Goal: Complete application form

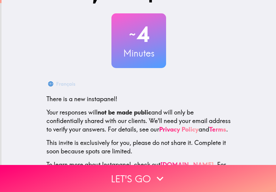
scroll to position [56, 0]
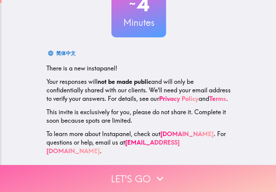
click at [147, 177] on button "Let's go" at bounding box center [138, 178] width 276 height 27
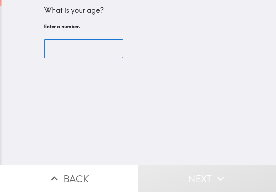
click at [76, 52] on input "number" at bounding box center [83, 48] width 79 height 19
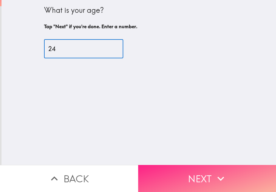
type input "24"
click at [186, 177] on button "Next" at bounding box center [207, 178] width 138 height 27
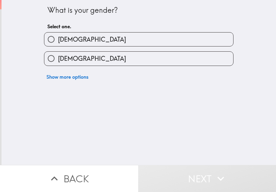
click at [125, 61] on label "[DEMOGRAPHIC_DATA]" at bounding box center [138, 59] width 189 height 14
click at [58, 61] on input "[DEMOGRAPHIC_DATA]" at bounding box center [51, 59] width 14 height 14
radio input "true"
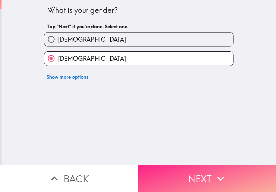
click at [171, 178] on button "Next" at bounding box center [207, 178] width 138 height 27
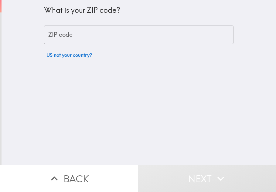
click at [156, 39] on input "ZIP code" at bounding box center [138, 34] width 189 height 19
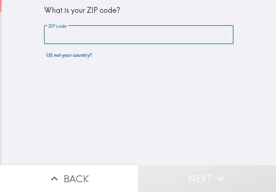
type input "77071"
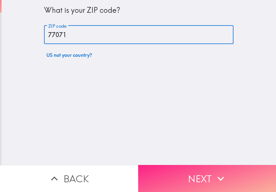
click at [183, 182] on button "Next" at bounding box center [207, 178] width 138 height 27
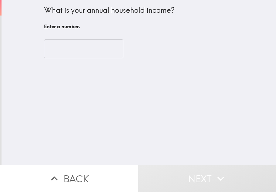
click at [84, 44] on input "number" at bounding box center [83, 48] width 79 height 19
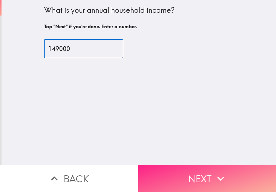
type input "149000"
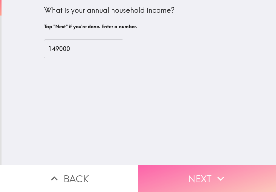
click at [182, 177] on button "Next" at bounding box center [207, 178] width 138 height 27
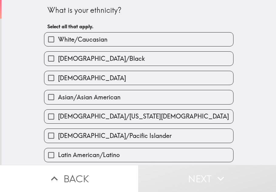
click at [155, 79] on label "[DEMOGRAPHIC_DATA]" at bounding box center [138, 78] width 189 height 14
click at [58, 79] on input "[DEMOGRAPHIC_DATA]" at bounding box center [51, 78] width 14 height 14
checkbox input "true"
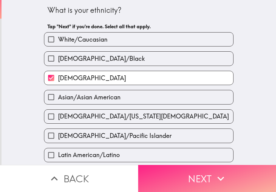
click at [183, 180] on button "Next" at bounding box center [207, 178] width 138 height 27
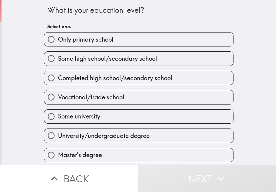
click at [171, 136] on label "University/undergraduate degree" at bounding box center [138, 136] width 189 height 14
click at [58, 136] on input "University/undergraduate degree" at bounding box center [51, 136] width 14 height 14
radio input "true"
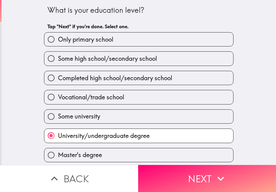
click at [162, 157] on label "Master's degree" at bounding box center [138, 155] width 189 height 14
click at [58, 157] on input "Master's degree" at bounding box center [51, 155] width 14 height 14
radio input "true"
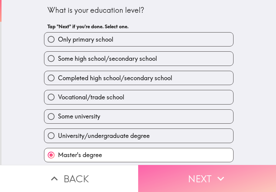
click at [171, 169] on button "Next" at bounding box center [207, 178] width 138 height 27
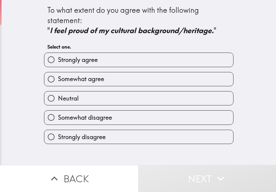
click at [140, 62] on label "Strongly agree" at bounding box center [138, 60] width 189 height 14
click at [58, 62] on input "Strongly agree" at bounding box center [51, 60] width 14 height 14
radio input "true"
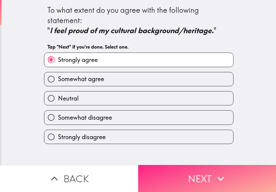
click at [173, 187] on button "Next" at bounding box center [207, 178] width 138 height 27
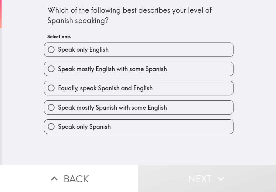
click at [133, 90] on span "Equally, speak Spanish and English" at bounding box center [105, 88] width 95 height 8
click at [58, 90] on input "Equally, speak Spanish and English" at bounding box center [51, 88] width 14 height 14
radio input "true"
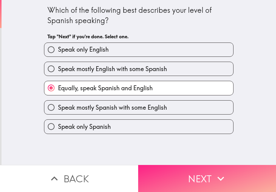
click at [159, 165] on button "Next" at bounding box center [207, 178] width 138 height 27
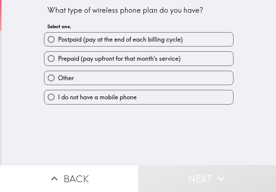
click at [172, 39] on span "Postpaid (pay at the end of each billing cycle)" at bounding box center [120, 39] width 125 height 8
click at [58, 39] on input "Postpaid (pay at the end of each billing cycle)" at bounding box center [51, 39] width 14 height 14
radio input "true"
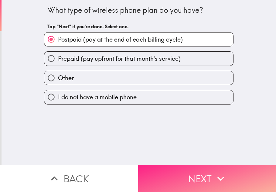
click at [174, 181] on button "Next" at bounding box center [207, 178] width 138 height 27
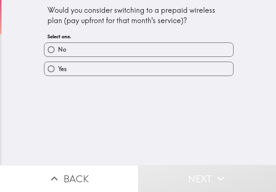
click at [184, 73] on label "Yes" at bounding box center [138, 69] width 189 height 14
click at [58, 73] on input "Yes" at bounding box center [51, 69] width 14 height 14
radio input "true"
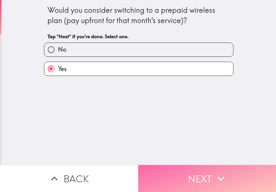
click at [184, 183] on button "Next" at bounding box center [207, 178] width 138 height 27
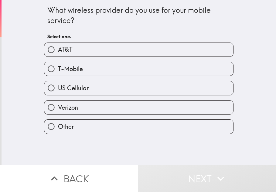
click at [204, 107] on label "Verizon" at bounding box center [138, 107] width 189 height 14
click at [58, 107] on input "Verizon" at bounding box center [51, 107] width 14 height 14
radio input "true"
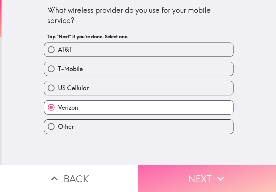
click at [199, 170] on button "Next" at bounding box center [207, 178] width 138 height 27
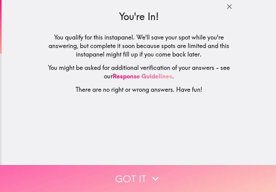
click at [199, 171] on button "Got it" at bounding box center [138, 178] width 276 height 27
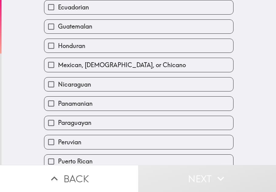
scroll to position [188, 0]
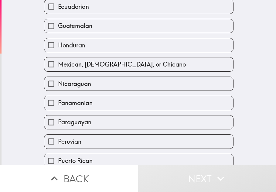
click at [173, 59] on label "Mexican, [DEMOGRAPHIC_DATA], or Chicano" at bounding box center [138, 64] width 189 height 14
click at [58, 59] on input "Mexican, [DEMOGRAPHIC_DATA], or Chicano" at bounding box center [51, 64] width 14 height 14
checkbox input "true"
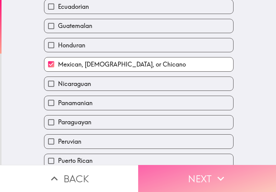
click at [184, 171] on button "Next" at bounding box center [207, 178] width 138 height 27
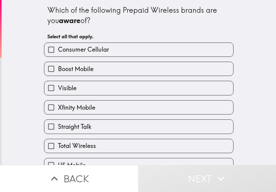
click at [106, 88] on label "Visible" at bounding box center [138, 88] width 189 height 14
click at [58, 88] on input "Visible" at bounding box center [51, 88] width 14 height 14
checkbox input "true"
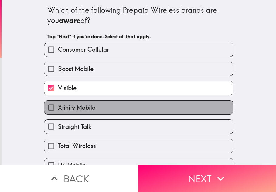
click at [106, 109] on label "Xfinity Mobile" at bounding box center [138, 107] width 189 height 14
click at [58, 109] on input "Xfinity Mobile" at bounding box center [51, 107] width 14 height 14
checkbox input "true"
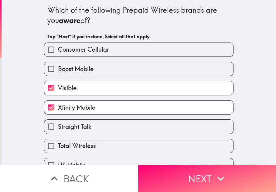
click at [100, 127] on label "Straight Talk" at bounding box center [138, 127] width 189 height 14
click at [58, 127] on input "Straight Talk" at bounding box center [51, 127] width 14 height 14
checkbox input "true"
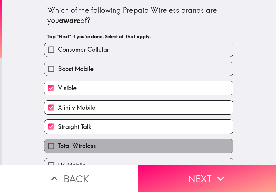
click at [102, 145] on label "Total Wireless" at bounding box center [138, 146] width 189 height 14
click at [58, 145] on input "Total Wireless" at bounding box center [51, 146] width 14 height 14
checkbox input "true"
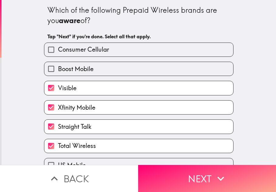
click at [100, 69] on label "Boost Mobile" at bounding box center [138, 69] width 189 height 14
click at [58, 69] on input "Boost Mobile" at bounding box center [51, 69] width 14 height 14
checkbox input "true"
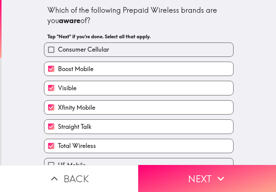
click at [99, 50] on span "Consumer Cellular" at bounding box center [83, 49] width 51 height 8
click at [58, 50] on input "Consumer Cellular" at bounding box center [51, 50] width 14 height 14
checkbox input "true"
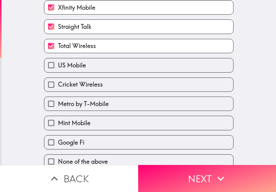
scroll to position [107, 0]
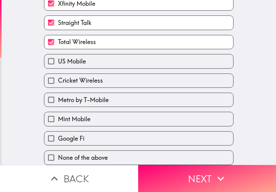
click at [93, 102] on span "Metro by T-Mobile" at bounding box center [83, 100] width 51 height 8
click at [58, 102] on input "Metro by T-Mobile" at bounding box center [51, 100] width 14 height 14
checkbox input "true"
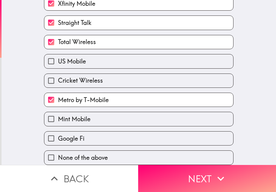
click at [87, 121] on span "Mint Mobile" at bounding box center [74, 119] width 32 height 8
click at [58, 121] on input "Mint Mobile" at bounding box center [51, 119] width 14 height 14
checkbox input "true"
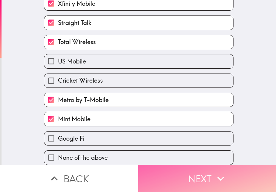
click at [175, 176] on button "Next" at bounding box center [207, 178] width 138 height 27
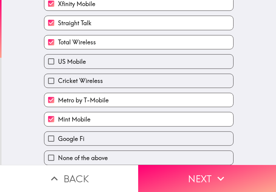
scroll to position [0, 0]
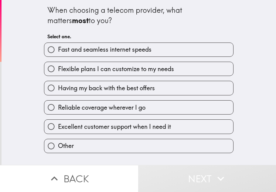
click at [161, 52] on label "Fast and seamless internet speeds" at bounding box center [138, 50] width 189 height 14
click at [58, 52] on input "Fast and seamless internet speeds" at bounding box center [51, 50] width 14 height 14
radio input "true"
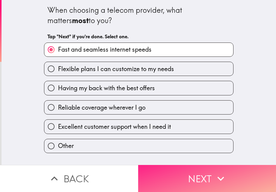
click at [162, 177] on button "Next" at bounding box center [207, 178] width 138 height 27
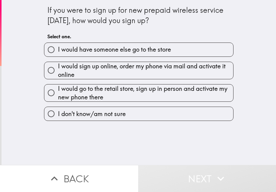
click at [211, 73] on span "I would sign up online, order my phone via mail and activate it online" at bounding box center [145, 70] width 175 height 17
click at [58, 73] on input "I would sign up online, order my phone via mail and activate it online" at bounding box center [51, 70] width 14 height 14
radio input "true"
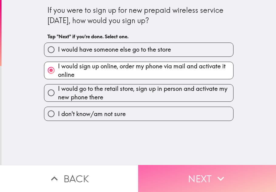
click at [215, 179] on icon "button" at bounding box center [220, 178] width 13 height 13
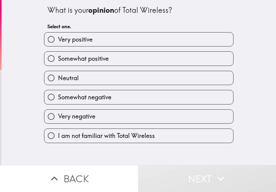
click at [171, 36] on label "Very positive" at bounding box center [138, 39] width 189 height 14
click at [58, 36] on input "Very positive" at bounding box center [51, 39] width 14 height 14
radio input "true"
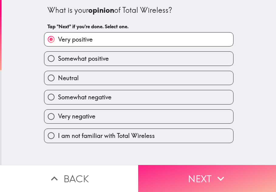
click at [192, 171] on button "Next" at bounding box center [207, 178] width 138 height 27
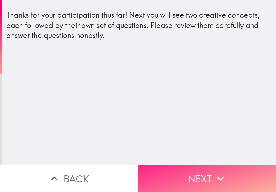
click at [169, 182] on button "Next" at bounding box center [207, 178] width 138 height 27
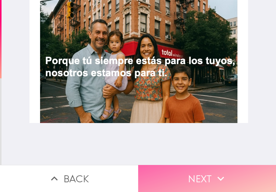
click at [193, 176] on button "Next" at bounding box center [207, 178] width 138 height 27
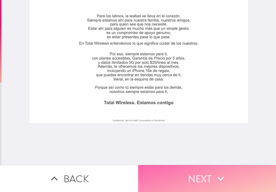
click at [215, 179] on icon "button" at bounding box center [220, 178] width 13 height 13
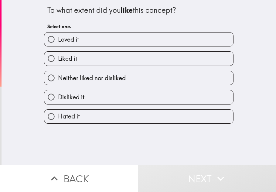
click at [108, 177] on button "Back" at bounding box center [69, 178] width 138 height 27
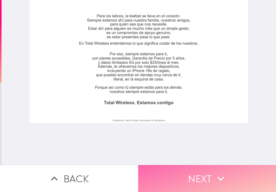
click at [164, 182] on button "Next" at bounding box center [207, 178] width 138 height 27
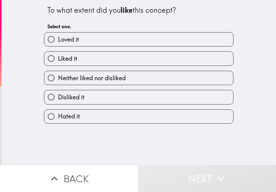
click at [171, 37] on label "Loved it" at bounding box center [138, 39] width 189 height 14
click at [58, 37] on input "Loved it" at bounding box center [51, 39] width 14 height 14
radio input "true"
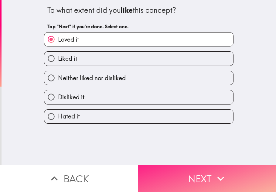
click at [176, 181] on button "Next" at bounding box center [207, 178] width 138 height 27
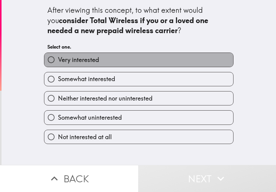
click at [175, 58] on label "Very interested" at bounding box center [138, 60] width 189 height 14
click at [58, 58] on input "Very interested" at bounding box center [51, 60] width 14 height 14
radio input "true"
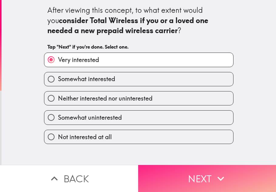
click at [178, 176] on button "Next" at bounding box center [207, 178] width 138 height 27
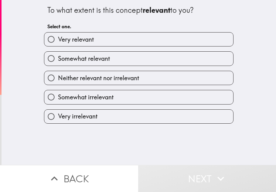
click at [169, 39] on label "Very relevant" at bounding box center [138, 39] width 189 height 14
click at [58, 39] on input "Very relevant" at bounding box center [51, 39] width 14 height 14
radio input "true"
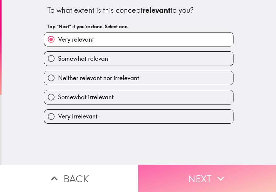
click at [182, 177] on button "Next" at bounding box center [207, 178] width 138 height 27
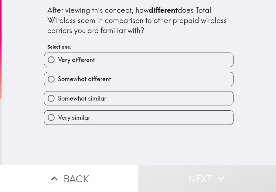
click at [166, 58] on label "Very different" at bounding box center [138, 60] width 189 height 14
click at [58, 58] on input "Very different" at bounding box center [51, 60] width 14 height 14
radio input "true"
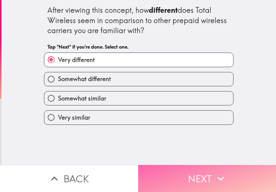
click at [169, 182] on button "Next" at bounding box center [207, 178] width 138 height 27
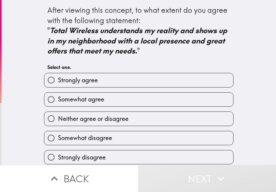
click at [205, 80] on label "Strongly agree" at bounding box center [138, 80] width 189 height 14
click at [58, 80] on input "Strongly agree" at bounding box center [51, 80] width 14 height 14
radio input "true"
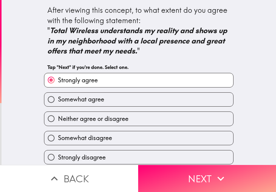
scroll to position [1, 0]
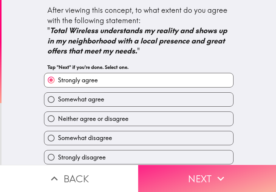
click at [207, 187] on button "Next" at bounding box center [207, 178] width 138 height 27
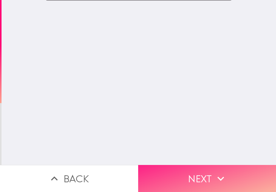
scroll to position [0, 0]
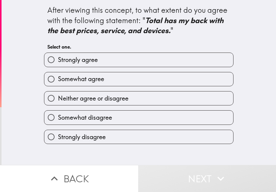
click at [165, 52] on div "Strongly agree" at bounding box center [136, 57] width 194 height 19
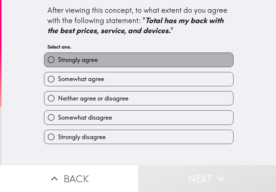
click at [155, 55] on label "Strongly agree" at bounding box center [138, 60] width 189 height 14
click at [58, 55] on input "Strongly agree" at bounding box center [51, 60] width 14 height 14
radio input "true"
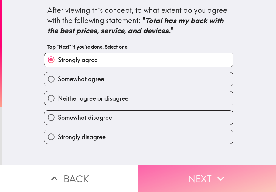
click at [191, 174] on button "Next" at bounding box center [207, 178] width 138 height 27
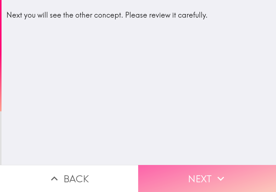
click at [178, 174] on button "Next" at bounding box center [207, 178] width 138 height 27
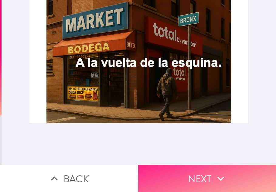
click at [210, 176] on button "Next" at bounding box center [207, 178] width 138 height 27
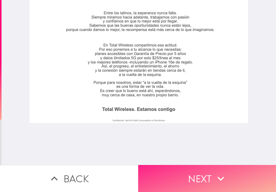
click at [209, 166] on button "Next" at bounding box center [207, 178] width 138 height 27
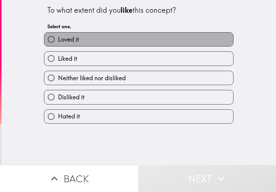
click at [197, 42] on label "Loved it" at bounding box center [138, 39] width 189 height 14
click at [58, 42] on input "Loved it" at bounding box center [51, 39] width 14 height 14
radio input "true"
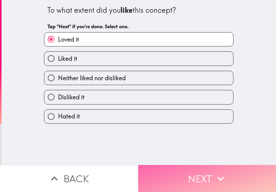
click at [206, 187] on button "Next" at bounding box center [207, 178] width 138 height 27
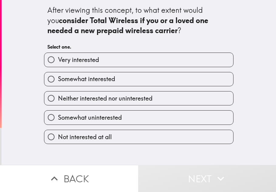
click at [169, 53] on div "Very interested" at bounding box center [138, 60] width 189 height 14
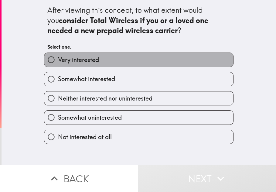
click at [147, 60] on label "Very interested" at bounding box center [138, 60] width 189 height 14
click at [58, 60] on input "Very interested" at bounding box center [51, 60] width 14 height 14
radio input "true"
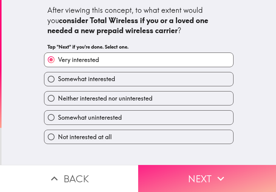
click at [171, 165] on button "Next" at bounding box center [207, 178] width 138 height 27
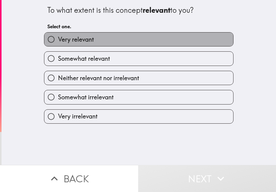
click at [124, 41] on label "Very relevant" at bounding box center [138, 39] width 189 height 14
click at [58, 41] on input "Very relevant" at bounding box center [51, 39] width 14 height 14
radio input "true"
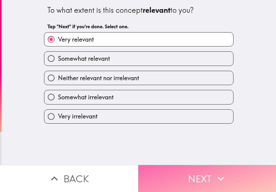
click at [174, 178] on button "Next" at bounding box center [207, 178] width 138 height 27
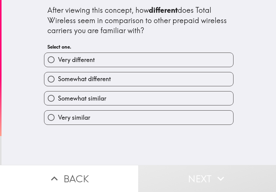
click at [139, 62] on label "Very different" at bounding box center [138, 60] width 189 height 14
click at [58, 62] on input "Very different" at bounding box center [51, 60] width 14 height 14
radio input "true"
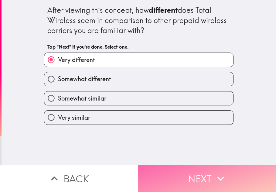
click at [188, 188] on button "Next" at bounding box center [207, 178] width 138 height 27
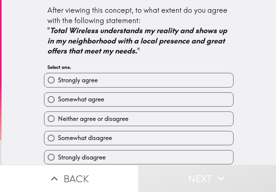
click at [180, 83] on label "Strongly agree" at bounding box center [138, 80] width 189 height 14
click at [58, 83] on input "Strongly agree" at bounding box center [51, 80] width 14 height 14
radio input "true"
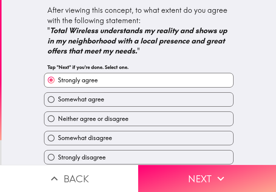
scroll to position [1, 0]
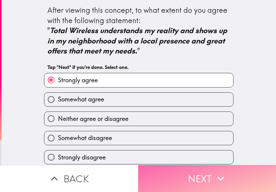
click at [197, 178] on button "Next" at bounding box center [207, 178] width 138 height 27
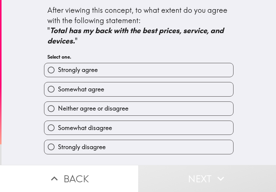
click at [158, 67] on label "Strongly agree" at bounding box center [138, 70] width 189 height 14
click at [58, 67] on input "Strongly agree" at bounding box center [51, 70] width 14 height 14
radio input "true"
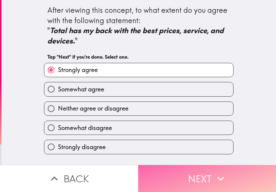
click at [192, 182] on button "Next" at bounding box center [207, 178] width 138 height 27
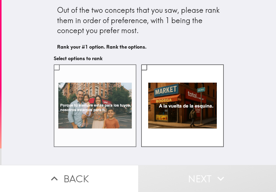
click at [115, 137] on label at bounding box center [95, 105] width 83 height 83
click at [63, 74] on input "checkbox" at bounding box center [57, 67] width 14 height 14
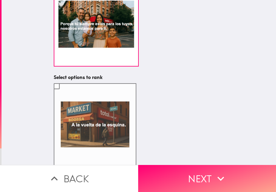
click at [120, 148] on label at bounding box center [95, 124] width 83 height 83
click at [63, 93] on input "checkbox" at bounding box center [57, 86] width 14 height 14
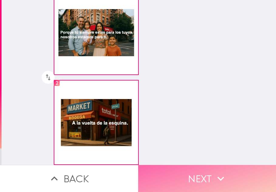
click at [178, 190] on button "Next" at bounding box center [207, 178] width 138 height 27
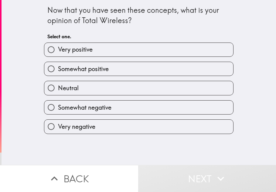
click at [195, 56] on label "Very positive" at bounding box center [138, 50] width 189 height 14
click at [58, 56] on input "Very positive" at bounding box center [51, 50] width 14 height 14
radio input "true"
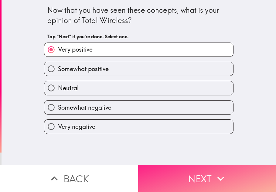
click at [194, 167] on button "Next" at bounding box center [207, 178] width 138 height 27
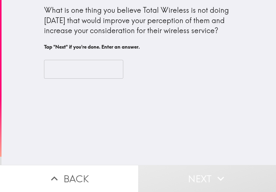
drag, startPoint x: 42, startPoint y: 7, endPoint x: 226, endPoint y: 32, distance: 186.5
click at [228, 32] on div "What is one thing you believe Total Wireless is not doing [DATE] that would imp…" at bounding box center [139, 43] width 194 height 86
drag, startPoint x: 216, startPoint y: 32, endPoint x: 36, endPoint y: 15, distance: 181.0
click at [37, 12] on div "What is one thing you believe Total Wireless is not doing [DATE] that would imp…" at bounding box center [139, 82] width 274 height 165
click at [70, 73] on input "text" at bounding box center [83, 69] width 79 height 19
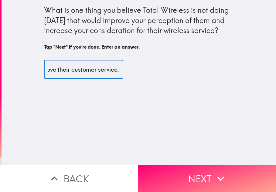
scroll to position [0, 55]
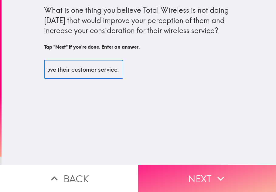
type input "They should improve their customer service."
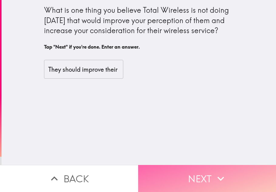
click at [180, 179] on button "Next" at bounding box center [207, 178] width 138 height 27
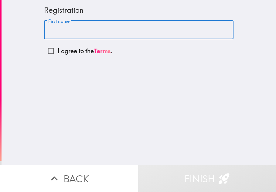
click at [120, 27] on input "First name" at bounding box center [138, 30] width 189 height 19
type input "[PERSON_NAME]"
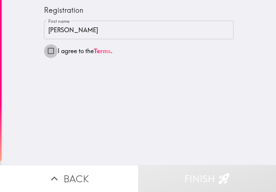
click at [47, 51] on input "I agree to the Terms ." at bounding box center [51, 51] width 14 height 14
checkbox input "true"
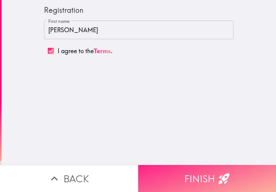
click at [172, 180] on button "Finish" at bounding box center [207, 178] width 138 height 27
